Goal: Information Seeking & Learning: Learn about a topic

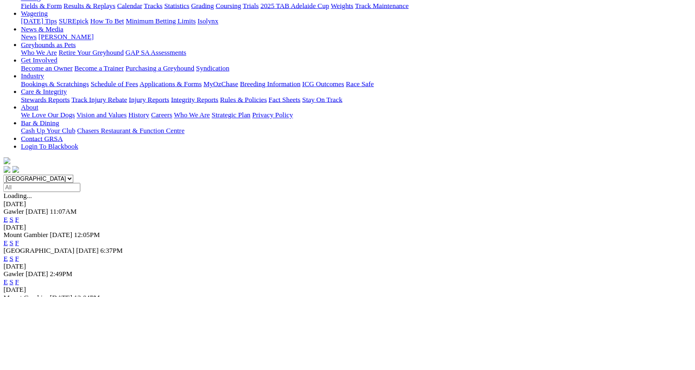
click at [24, 269] on link "F" at bounding box center [21, 273] width 5 height 9
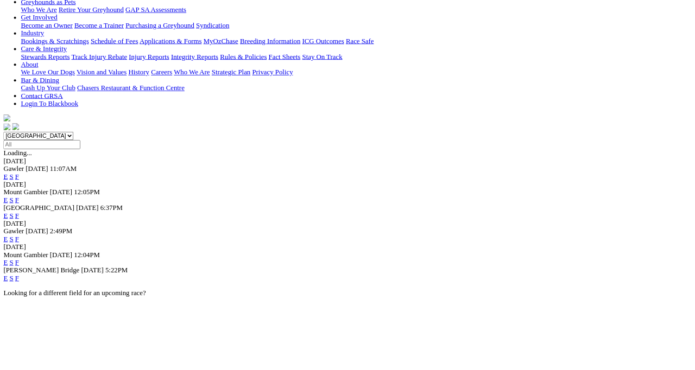
scroll to position [199, 0]
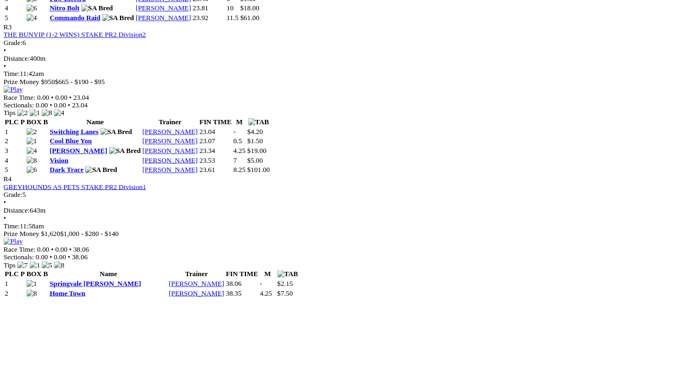
scroll to position [876, 0]
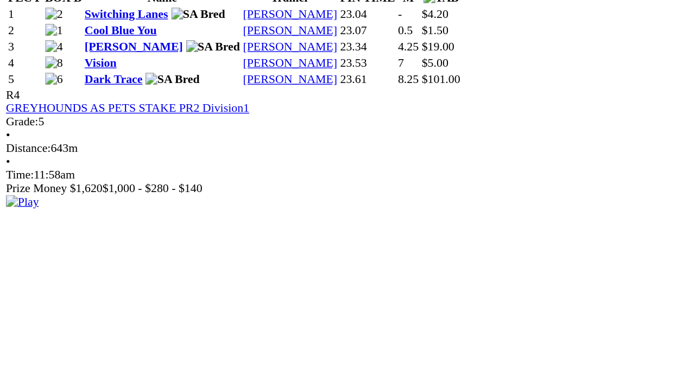
scroll to position [811, 0]
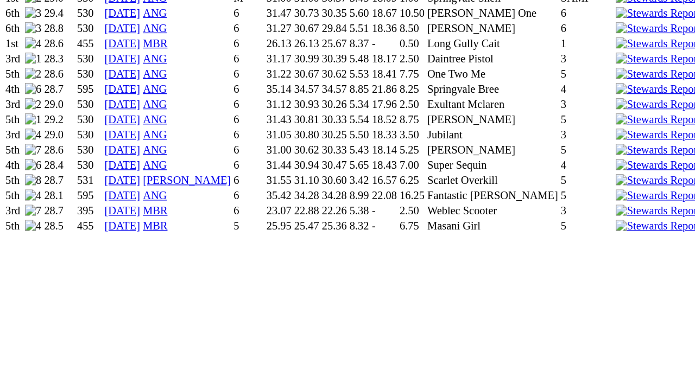
scroll to position [940, 0]
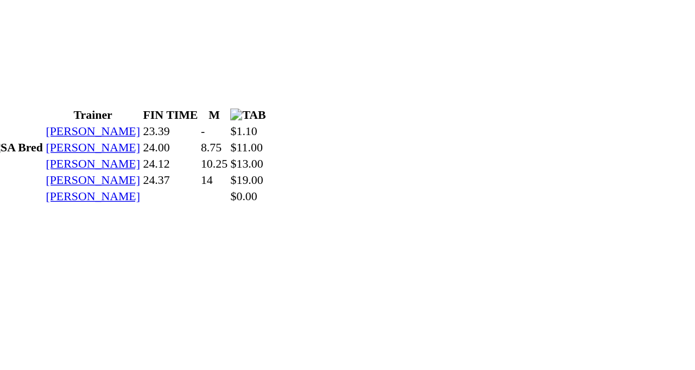
scroll to position [344, 0]
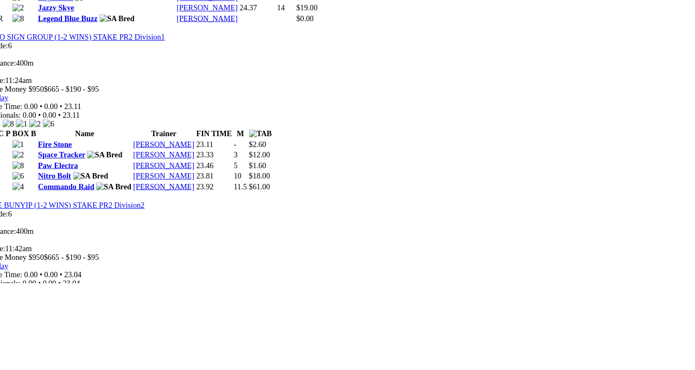
scroll to position [670, 0]
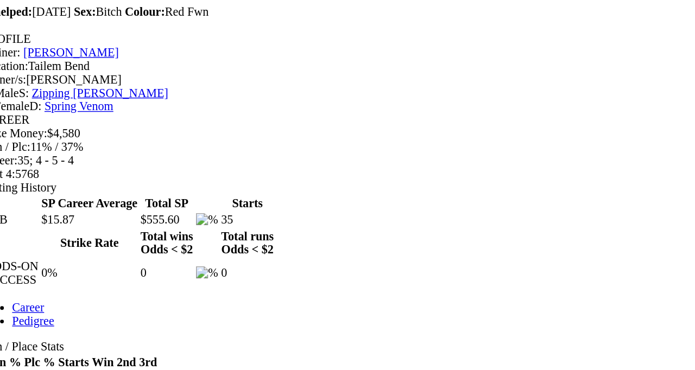
scroll to position [396, 0]
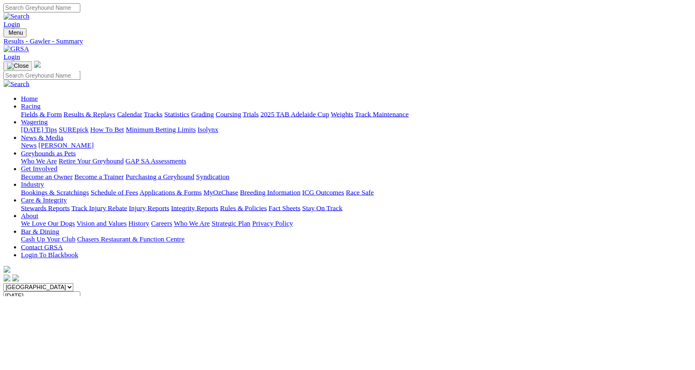
click at [129, 138] on link "Results & Replays" at bounding box center [111, 142] width 65 height 9
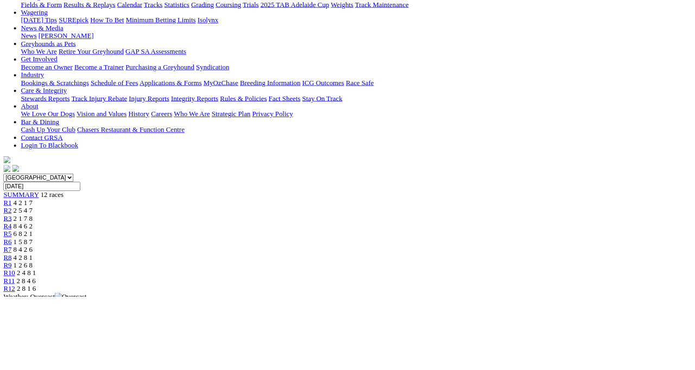
scroll to position [113, 0]
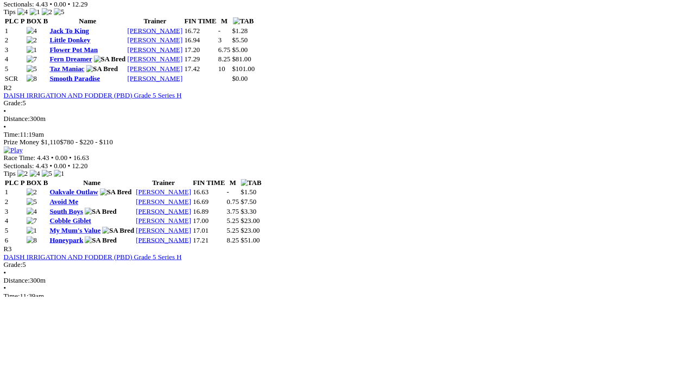
scroll to position [649, 0]
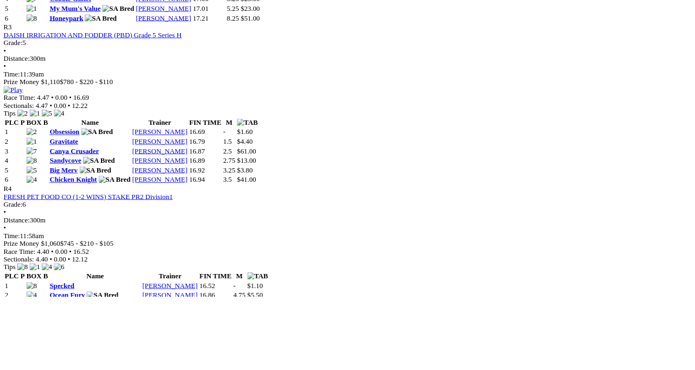
scroll to position [926, 0]
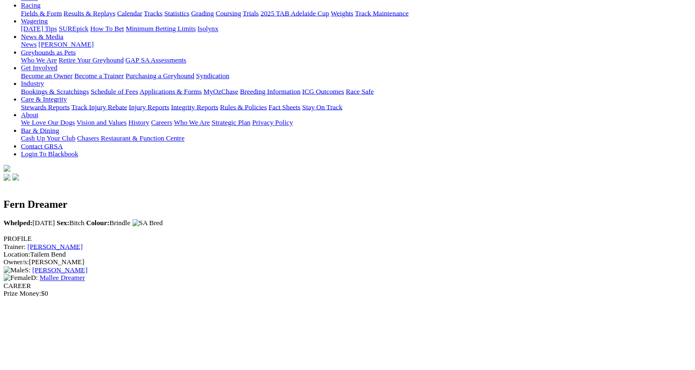
scroll to position [126, 0]
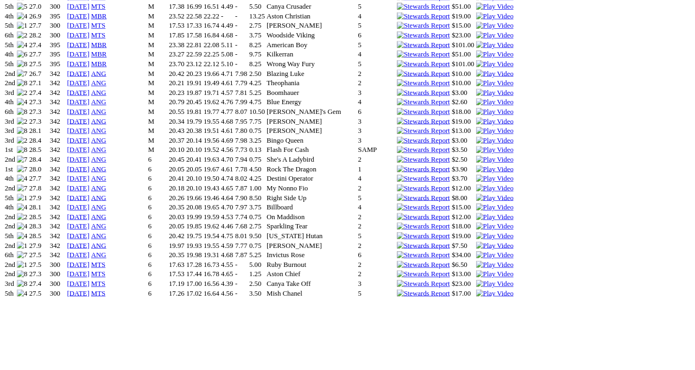
scroll to position [859, 0]
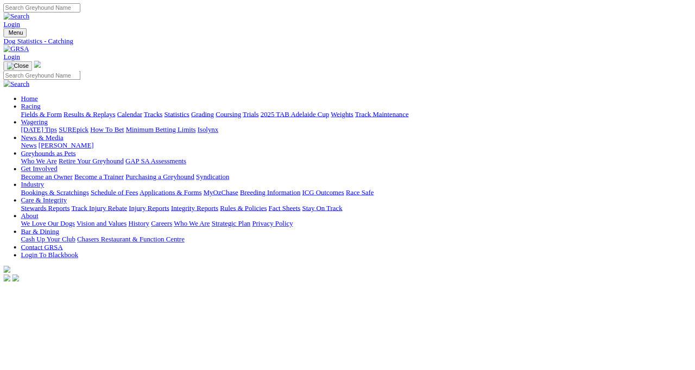
scroll to position [4, 0]
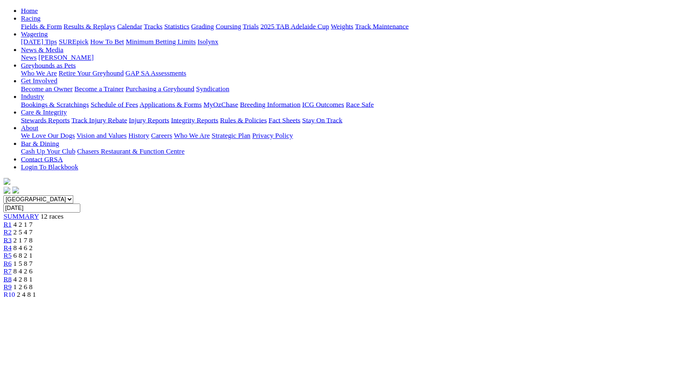
scroll to position [173, 0]
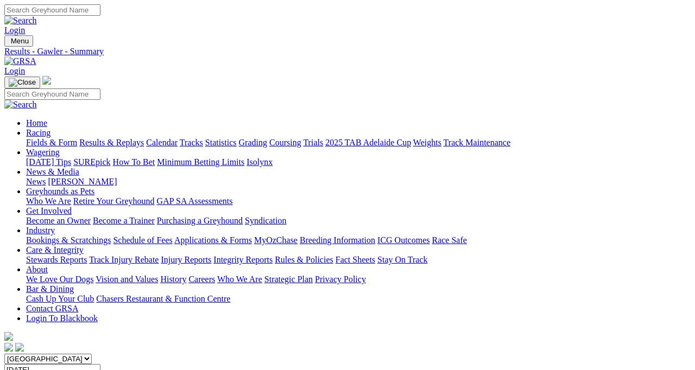
scroll to position [12, 0]
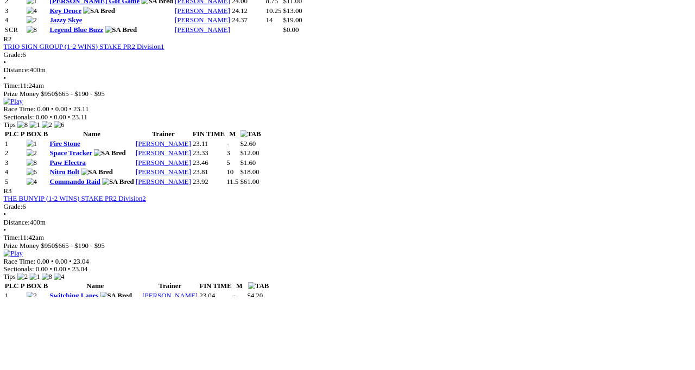
scroll to position [732, 0]
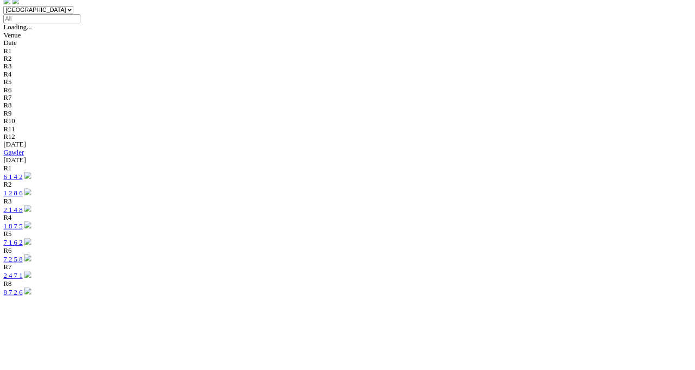
scroll to position [335, 0]
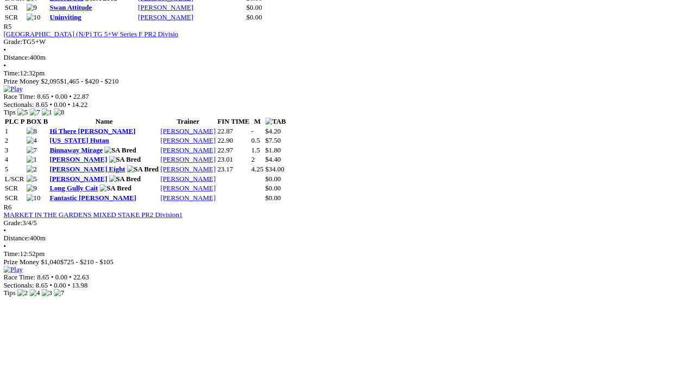
scroll to position [1313, 0]
